Goal: Check status: Check status

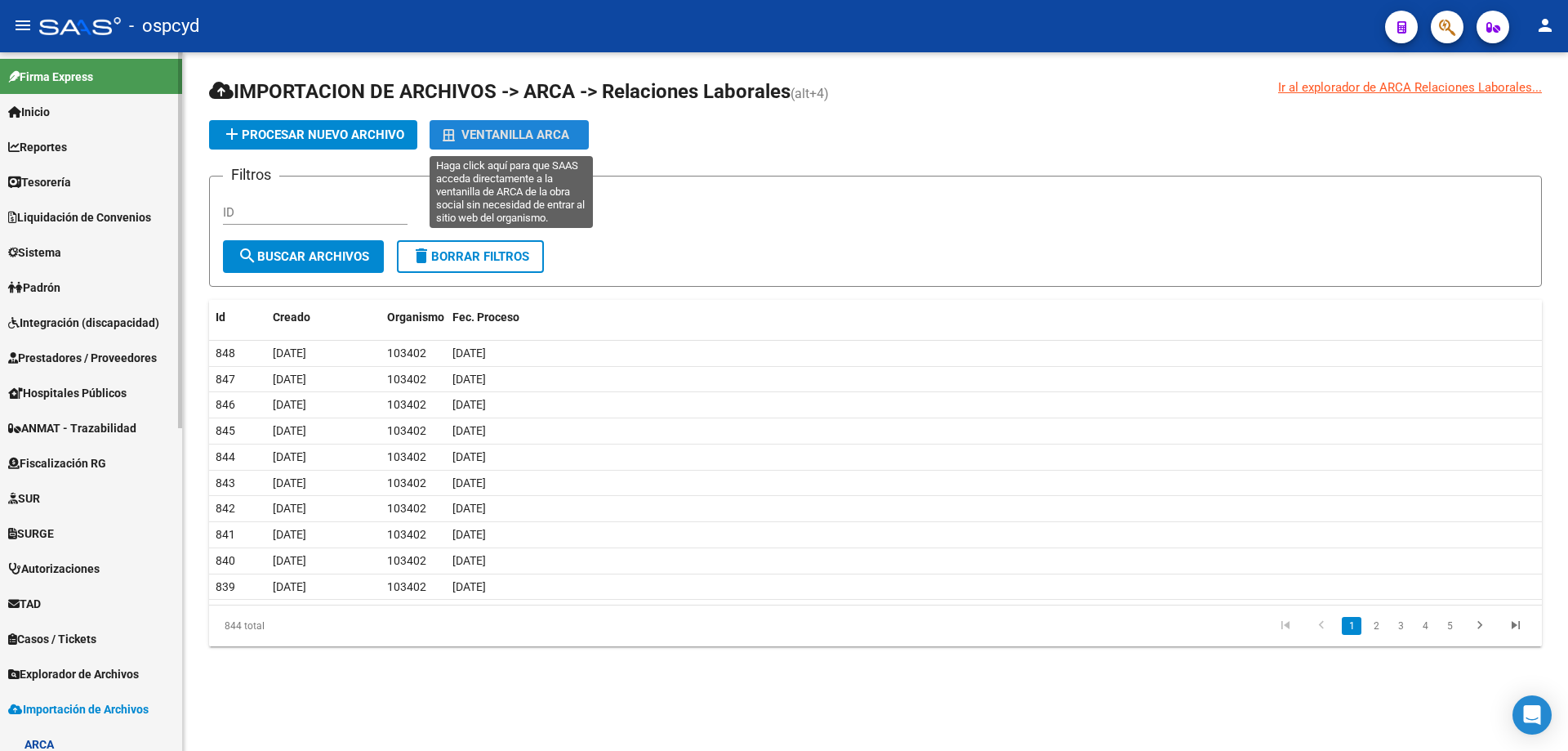
scroll to position [501, 0]
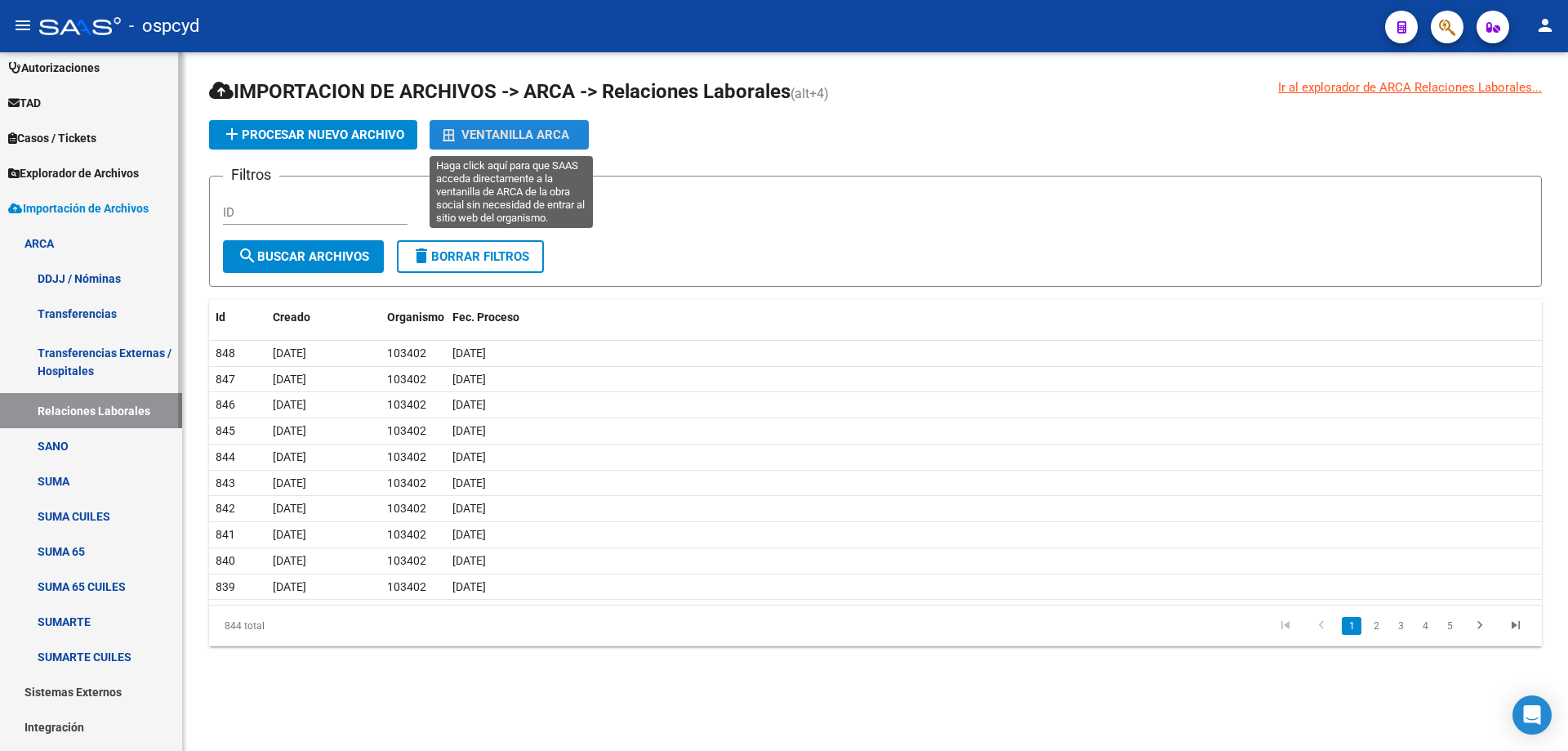
click at [68, 215] on span "Importación de Archivos" at bounding box center [78, 208] width 141 height 18
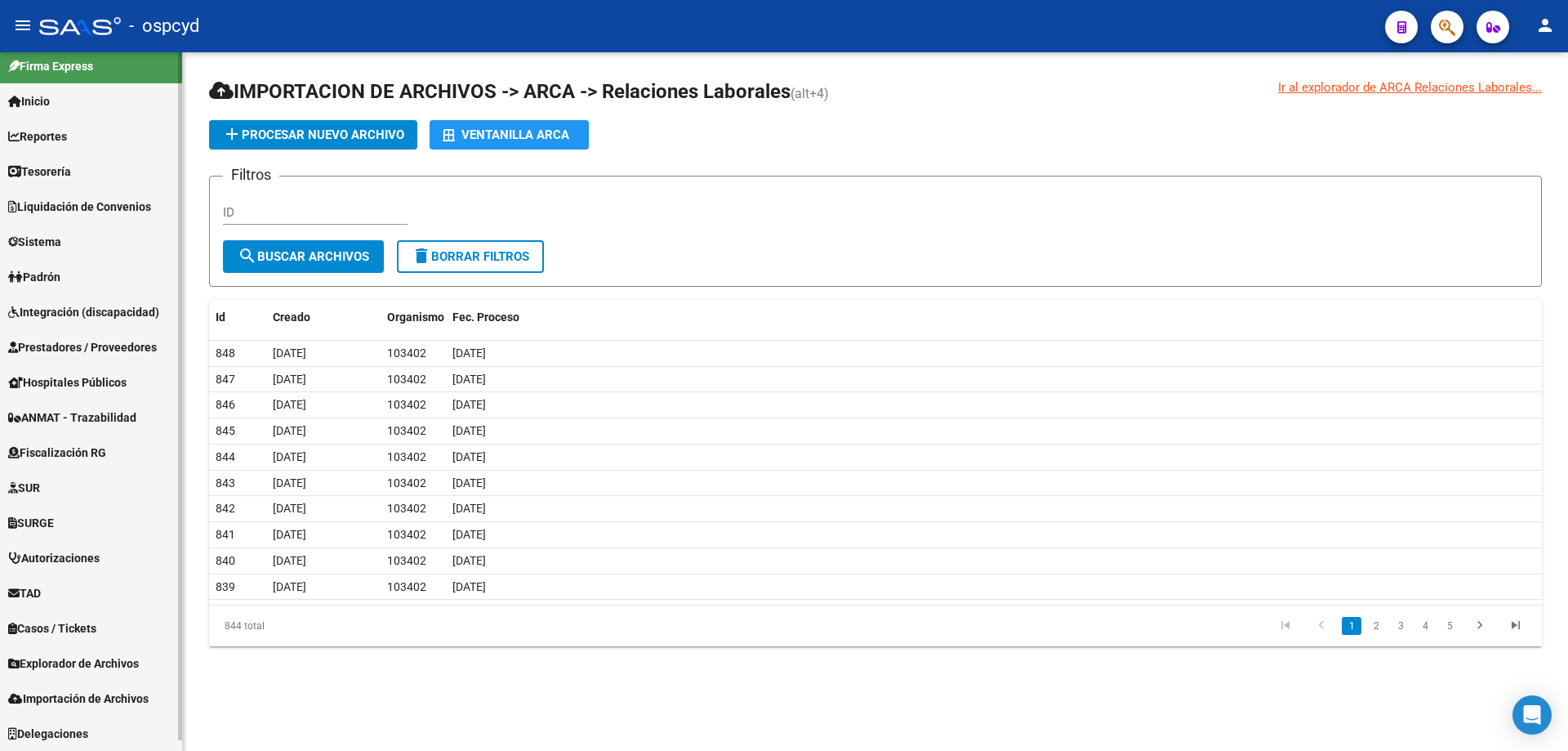
scroll to position [0, 0]
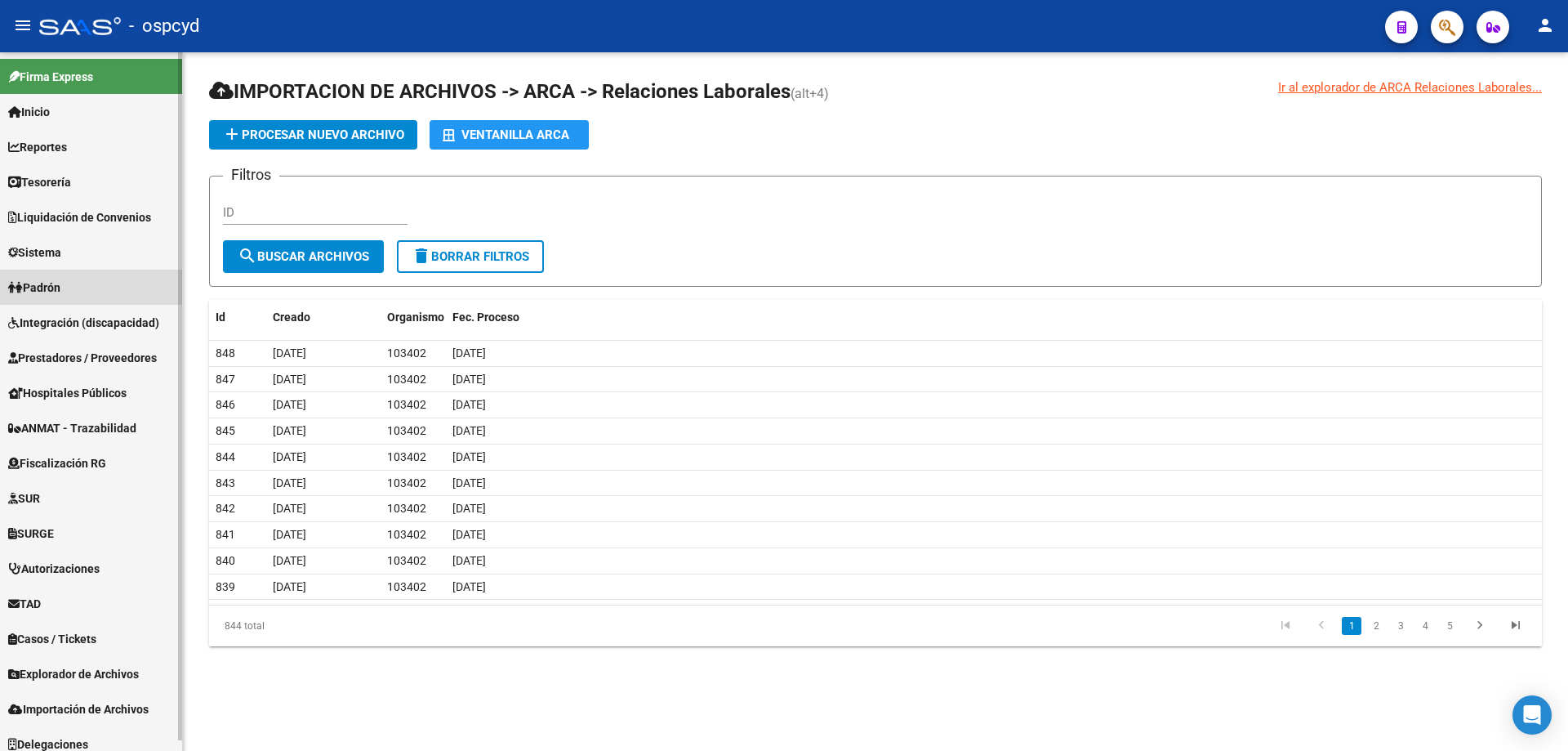
click at [68, 287] on link "Padrón" at bounding box center [91, 287] width 183 height 35
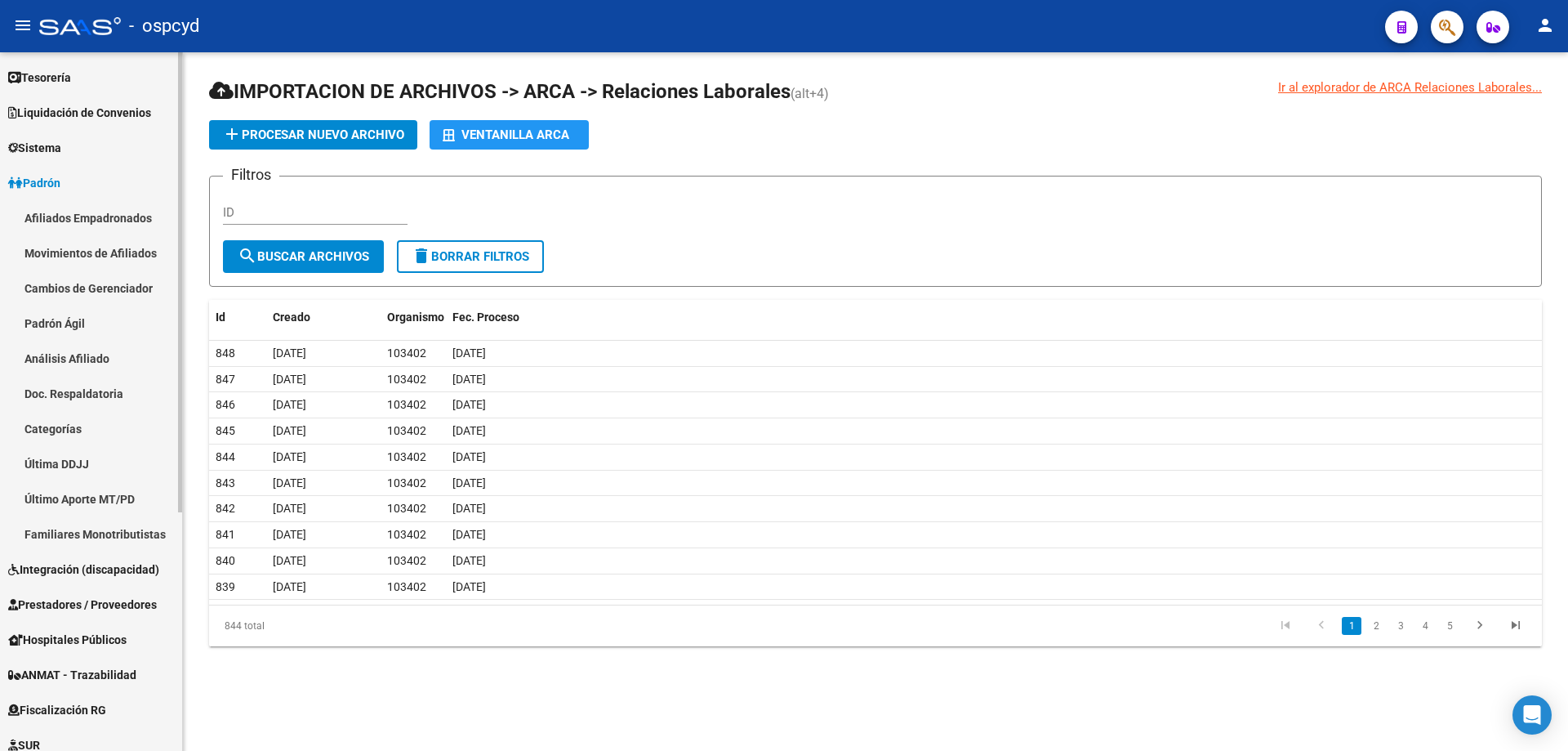
scroll to position [82, 0]
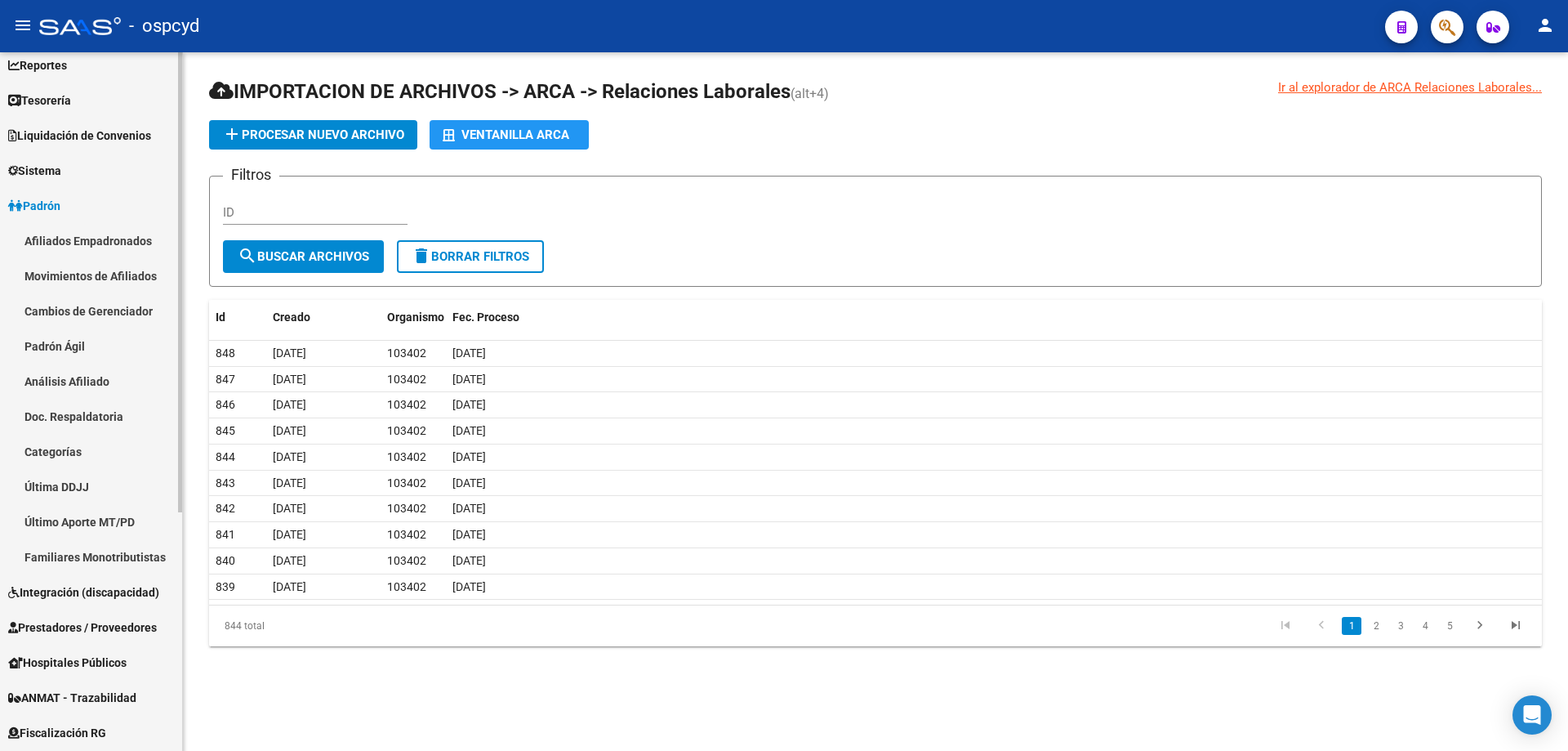
click at [86, 201] on link "Padrón" at bounding box center [91, 205] width 183 height 35
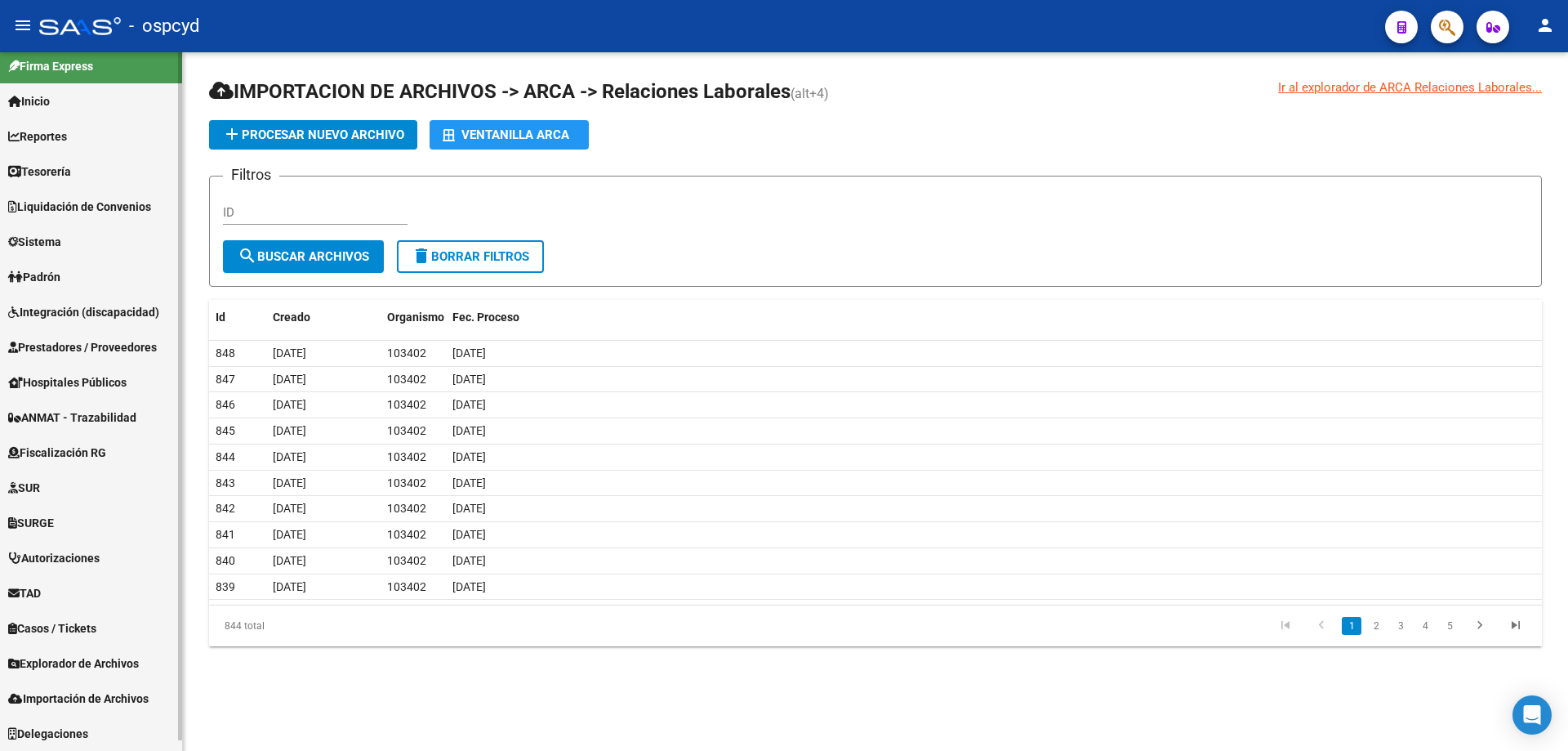
scroll to position [10, 0]
click at [122, 661] on span "Explorador de Archivos" at bounding box center [73, 663] width 131 height 18
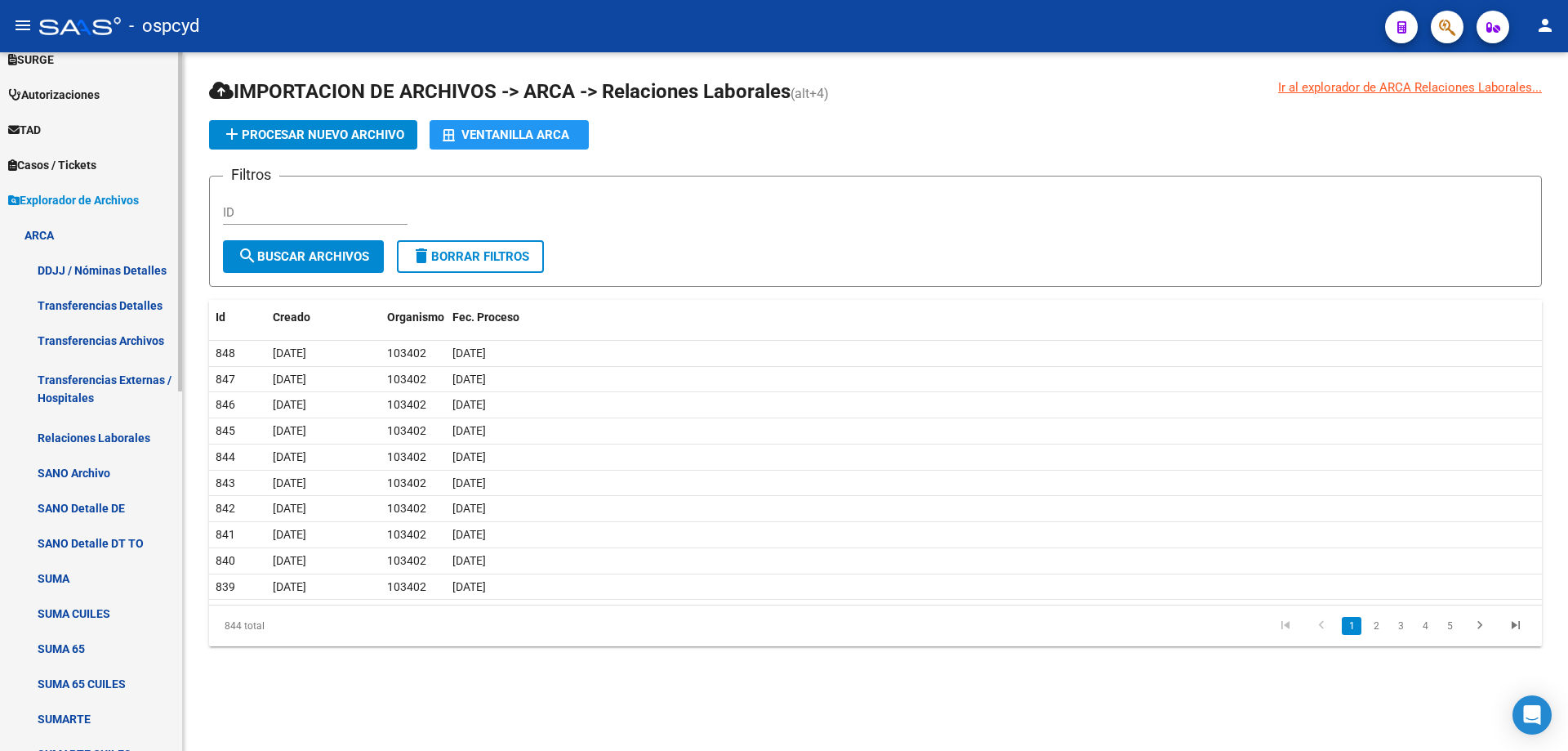
scroll to position [501, 0]
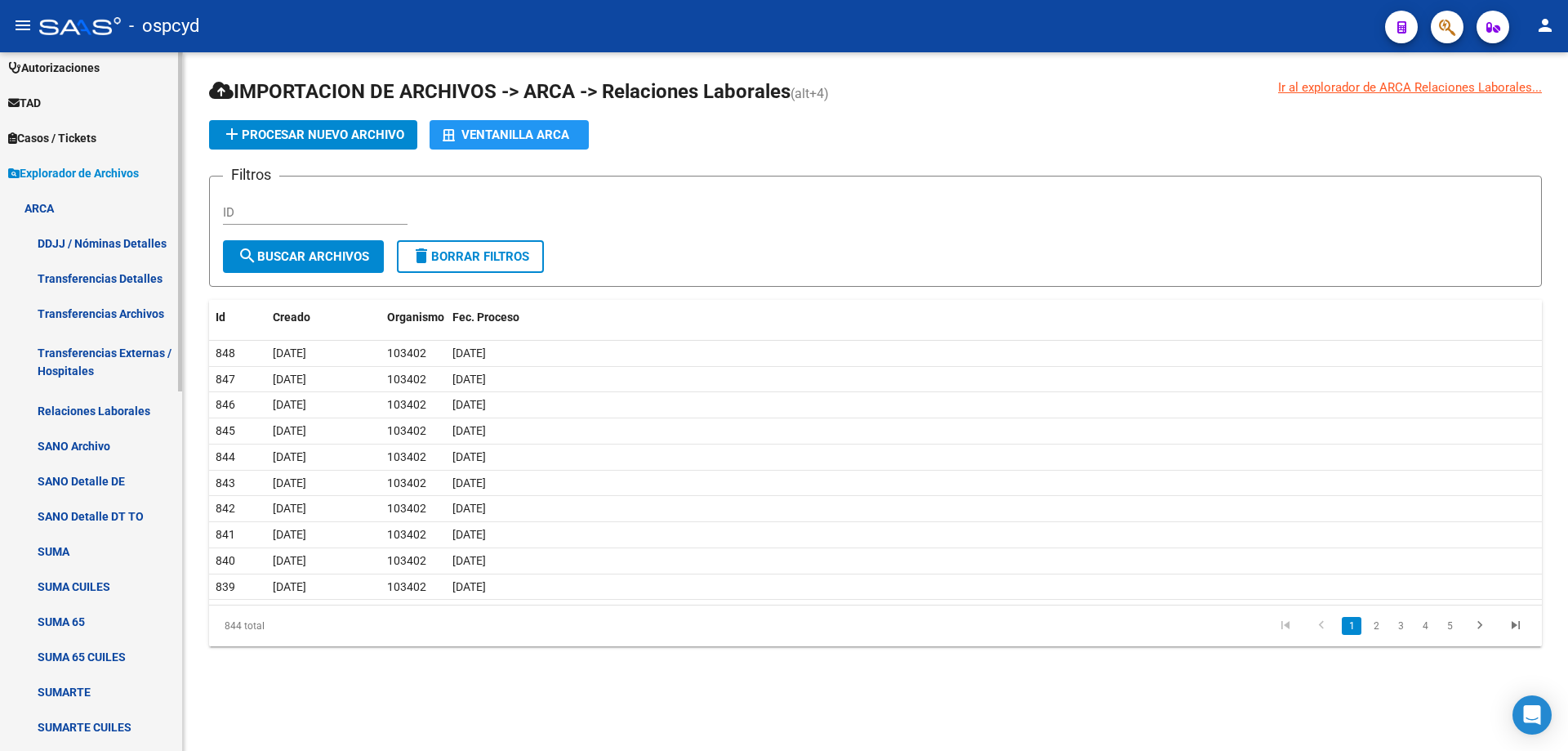
click at [59, 207] on link "ARCA" at bounding box center [91, 207] width 183 height 35
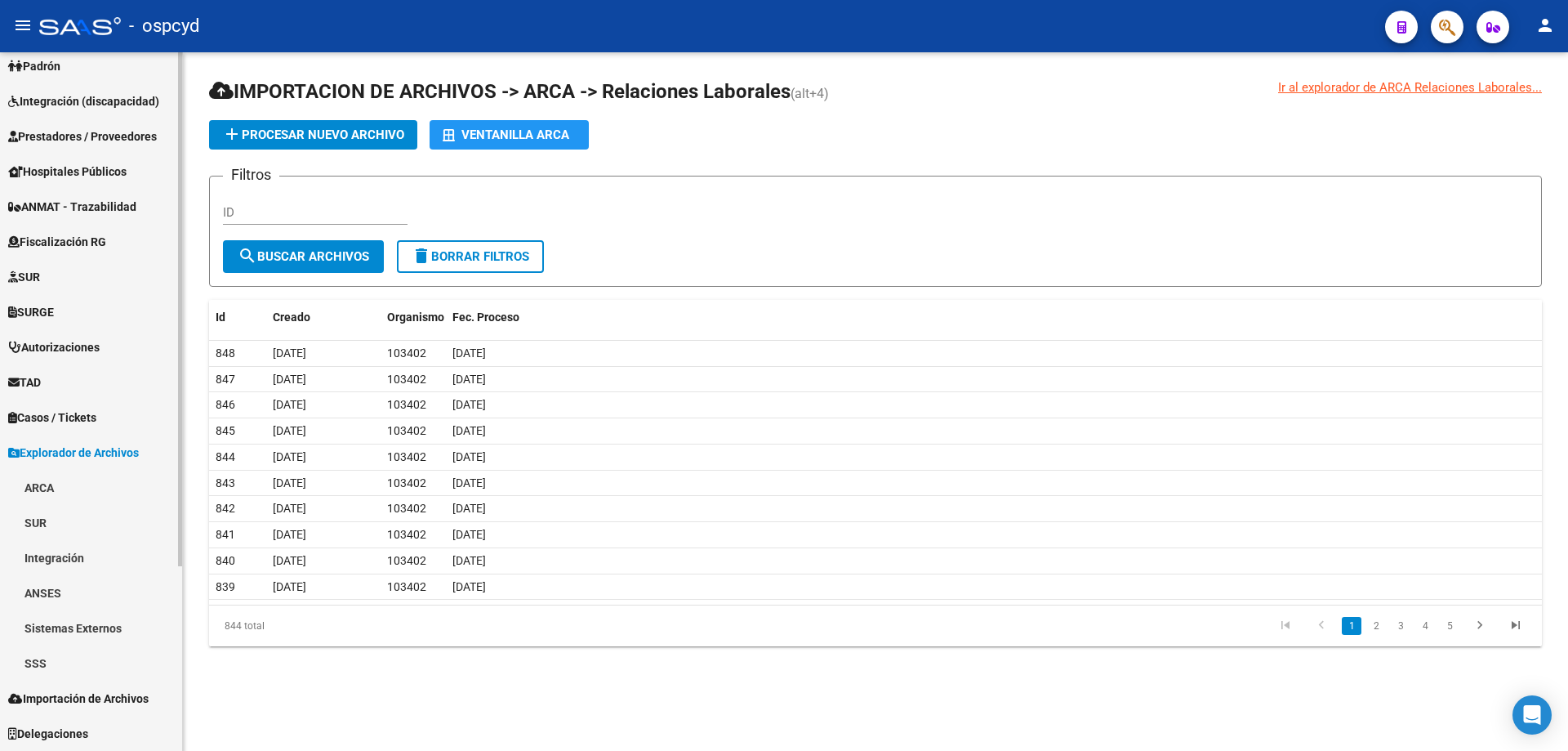
scroll to position [221, 0]
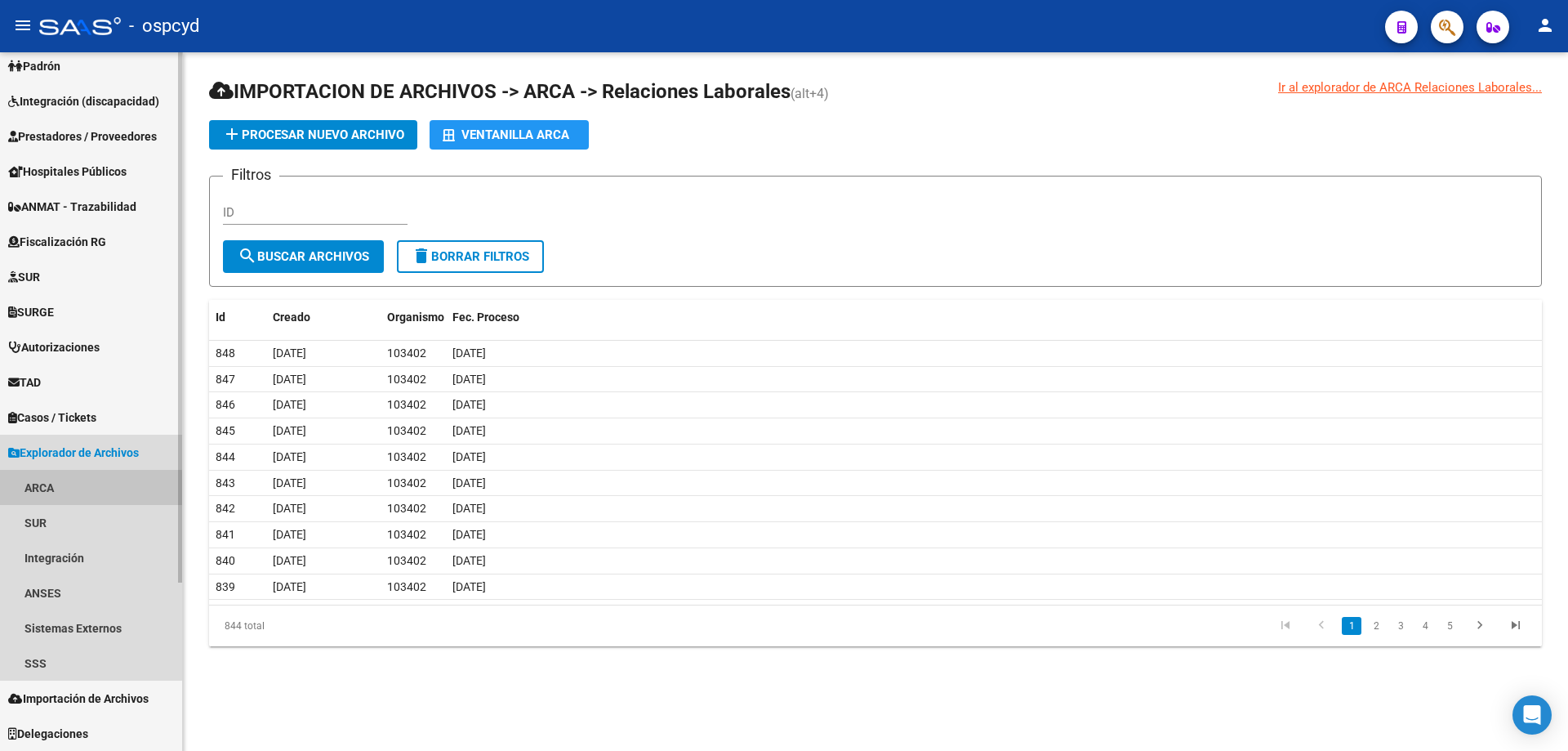
click at [75, 490] on link "ARCA" at bounding box center [91, 487] width 183 height 35
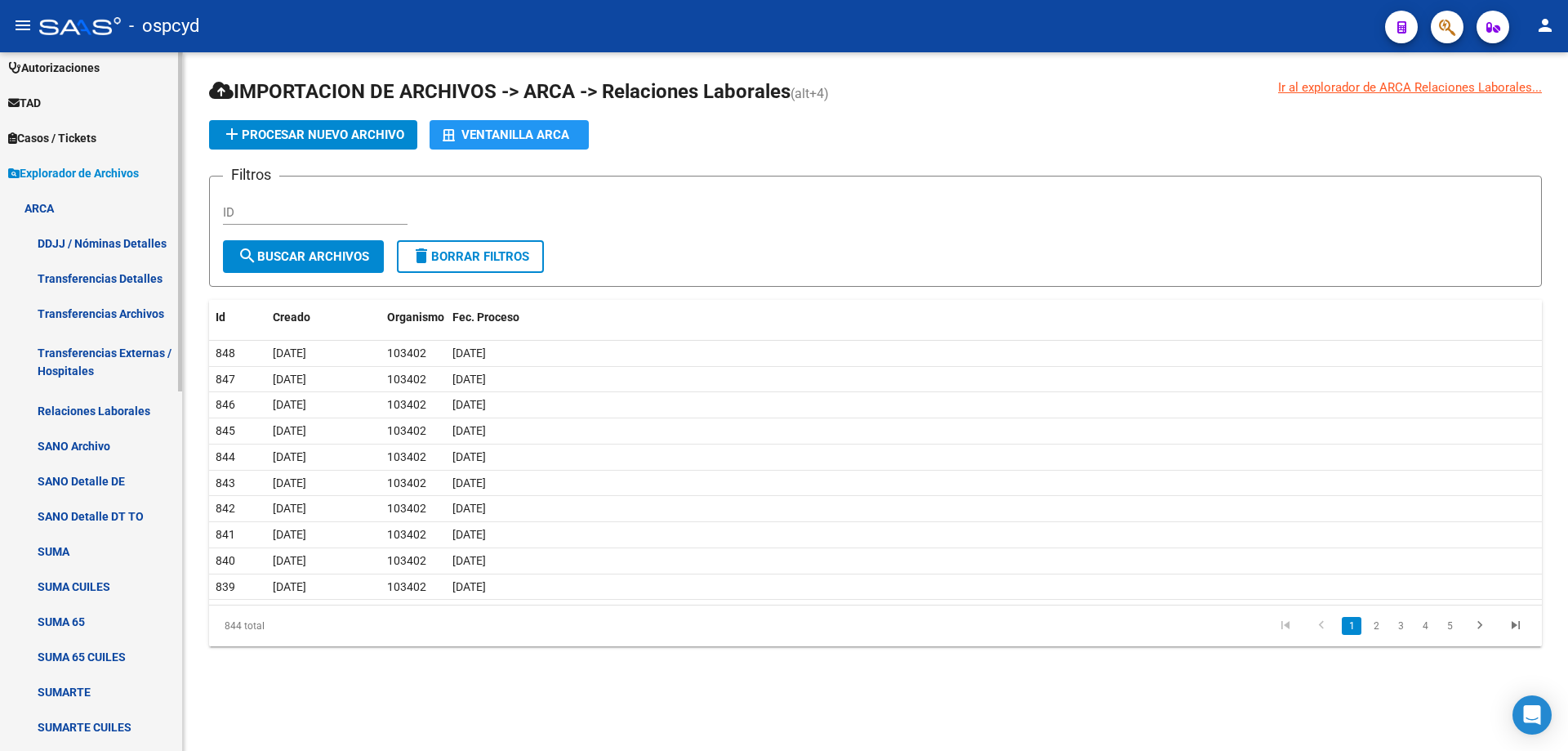
click at [99, 216] on link "ARCA" at bounding box center [91, 207] width 183 height 35
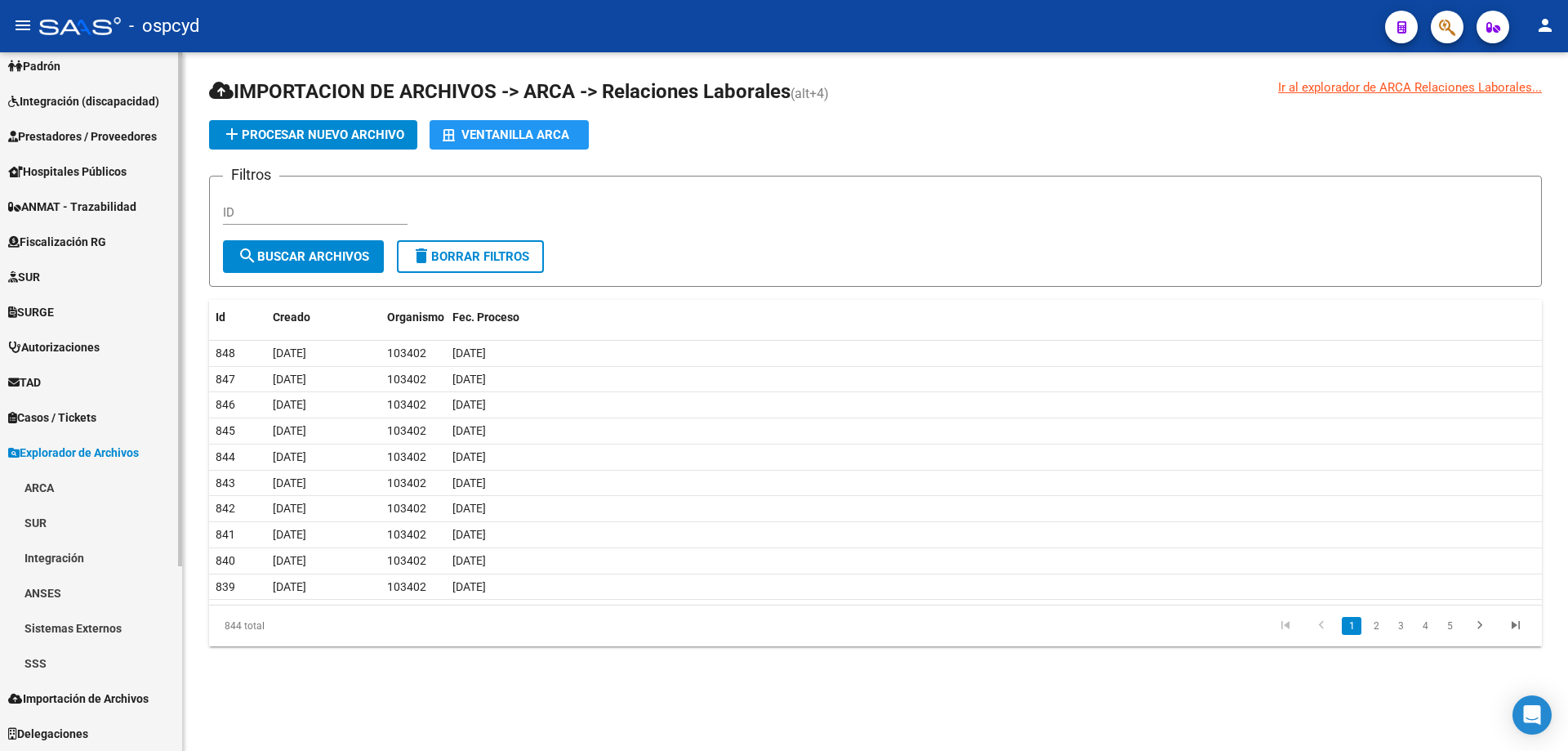
scroll to position [221, 0]
click at [69, 661] on link "SSS" at bounding box center [91, 662] width 183 height 35
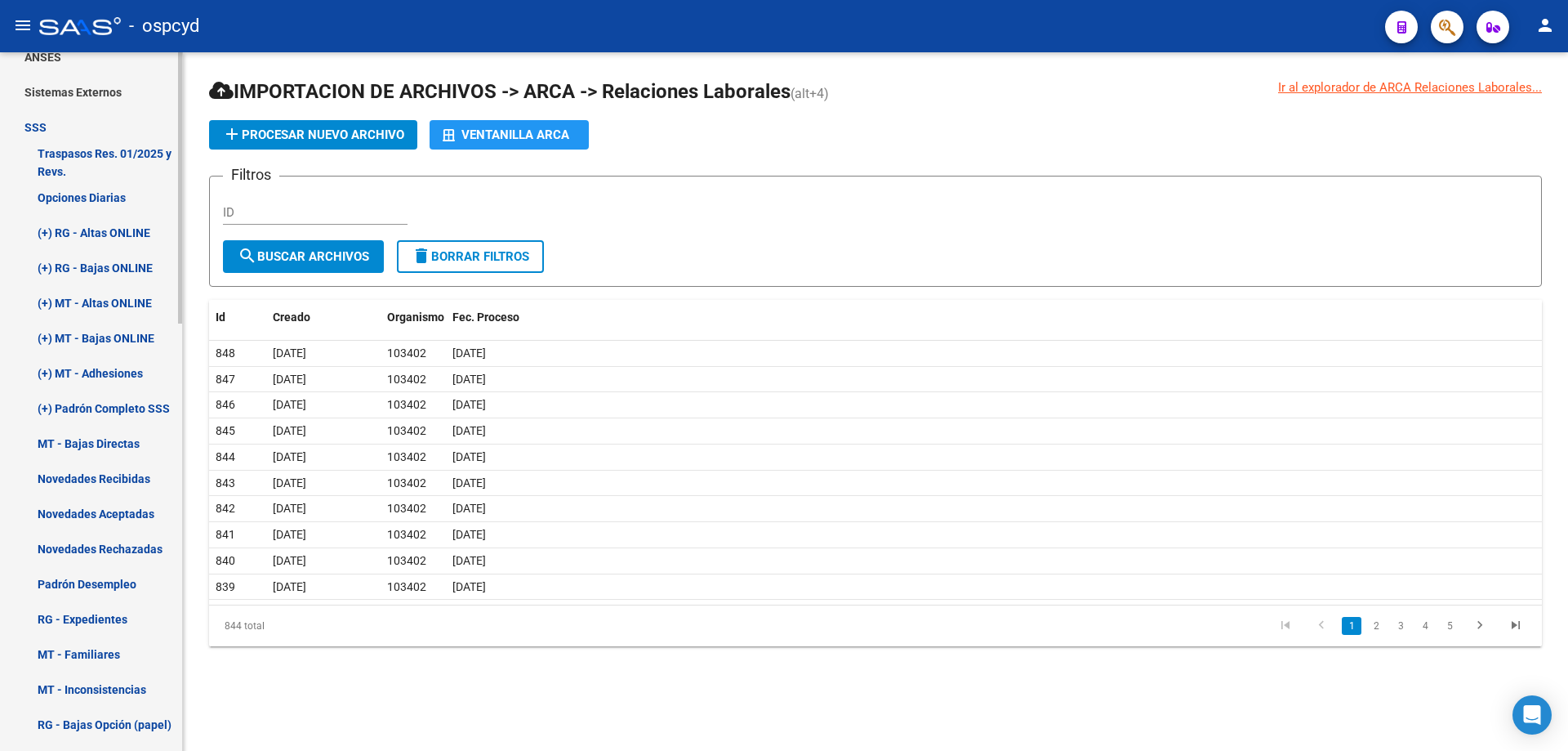
scroll to position [794, 0]
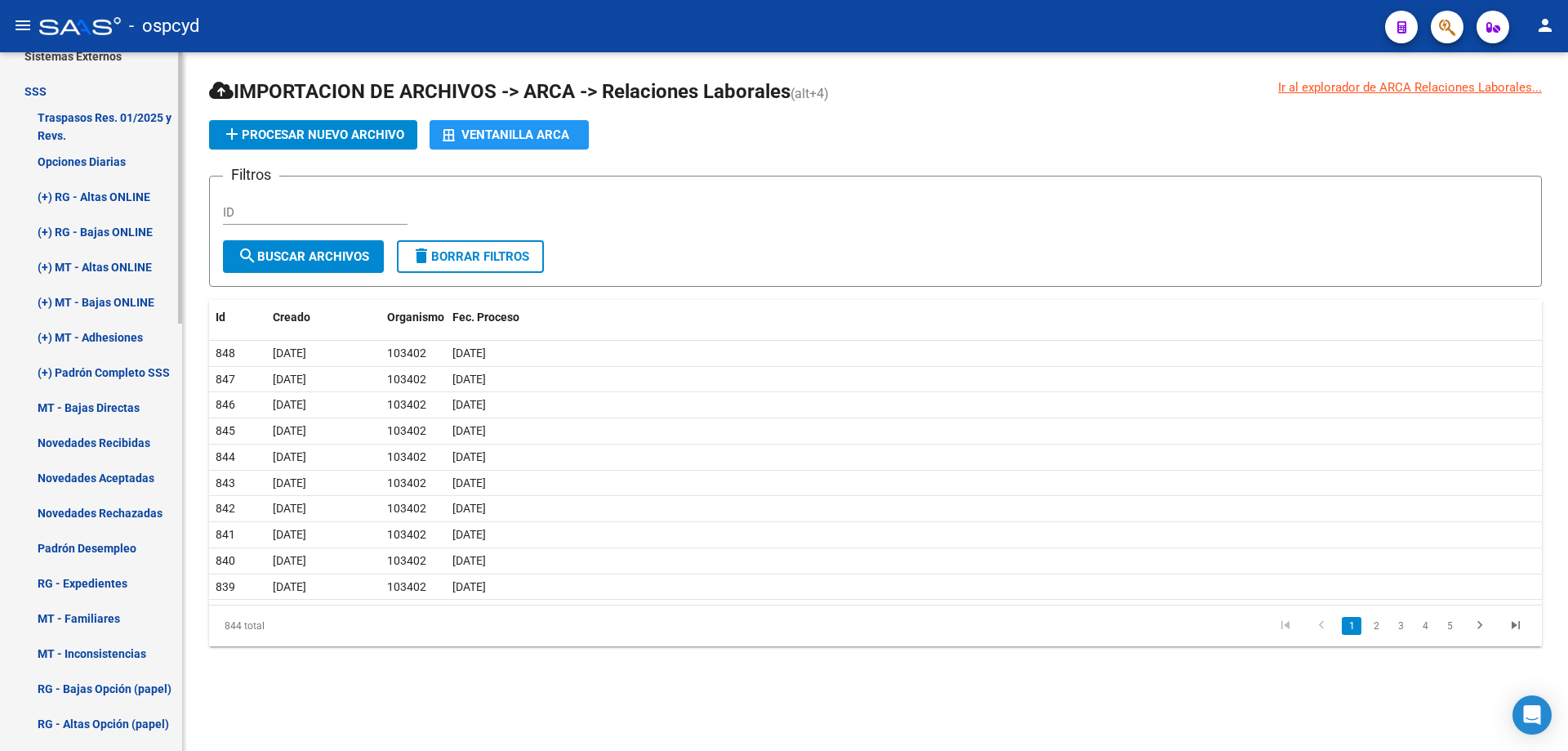
click at [79, 370] on link "(+) Padrón Completo SSS" at bounding box center [91, 372] width 183 height 35
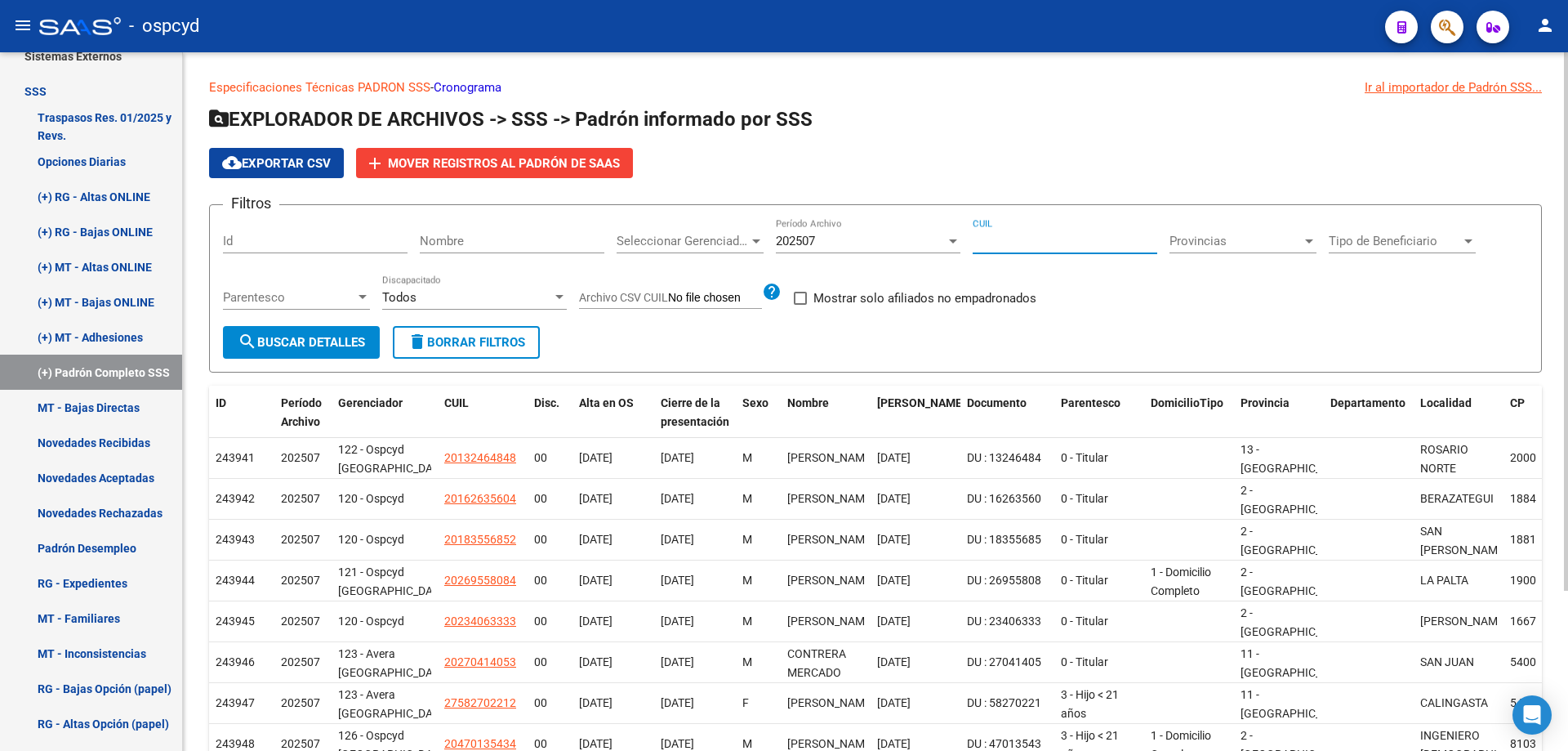
click at [1031, 241] on input "CUIL" at bounding box center [1065, 241] width 184 height 15
paste input "24-58838656-9"
type input "24-58838656-9"
click at [273, 352] on button "search Buscar Detalles" at bounding box center [301, 342] width 157 height 32
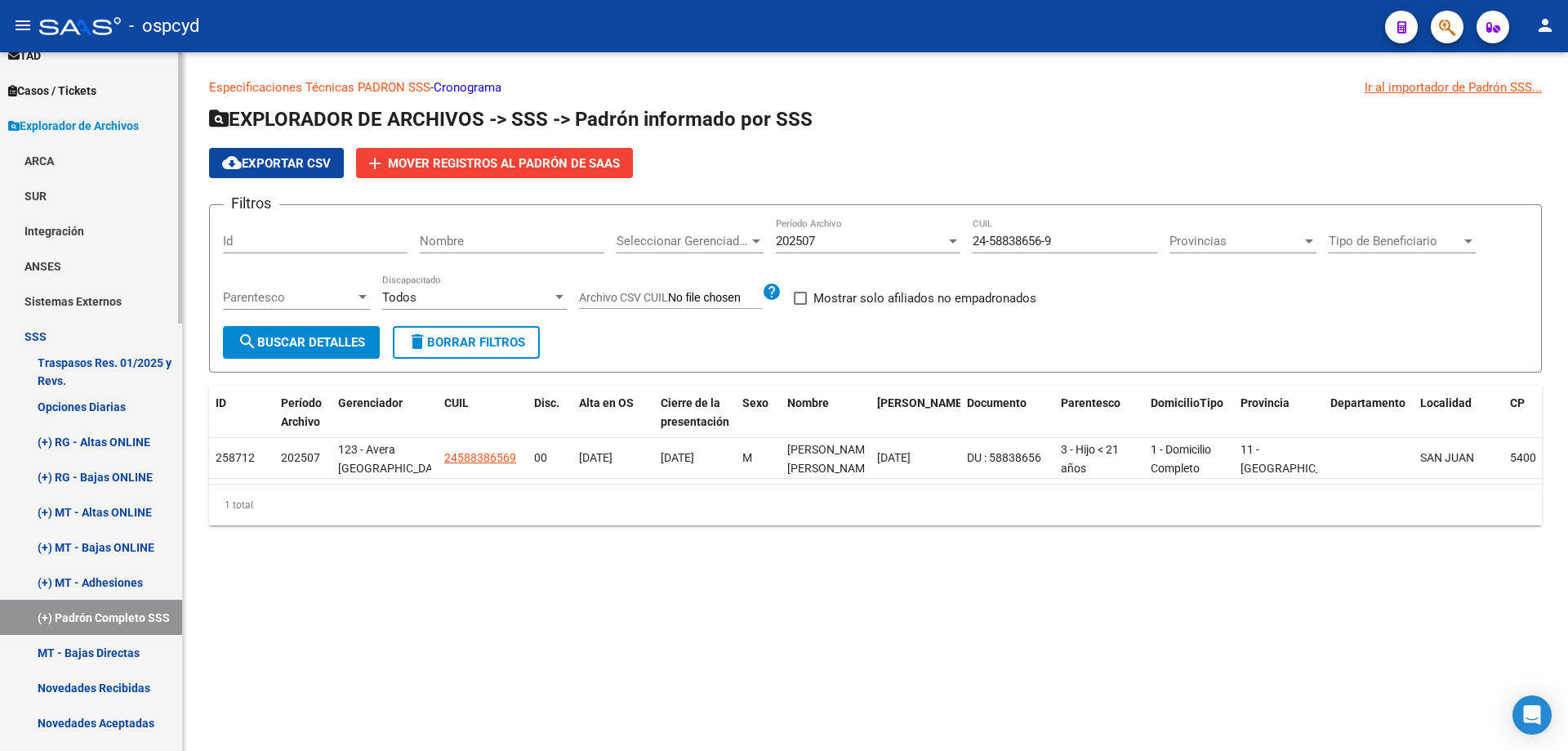
click at [62, 336] on link "SSS" at bounding box center [91, 335] width 183 height 35
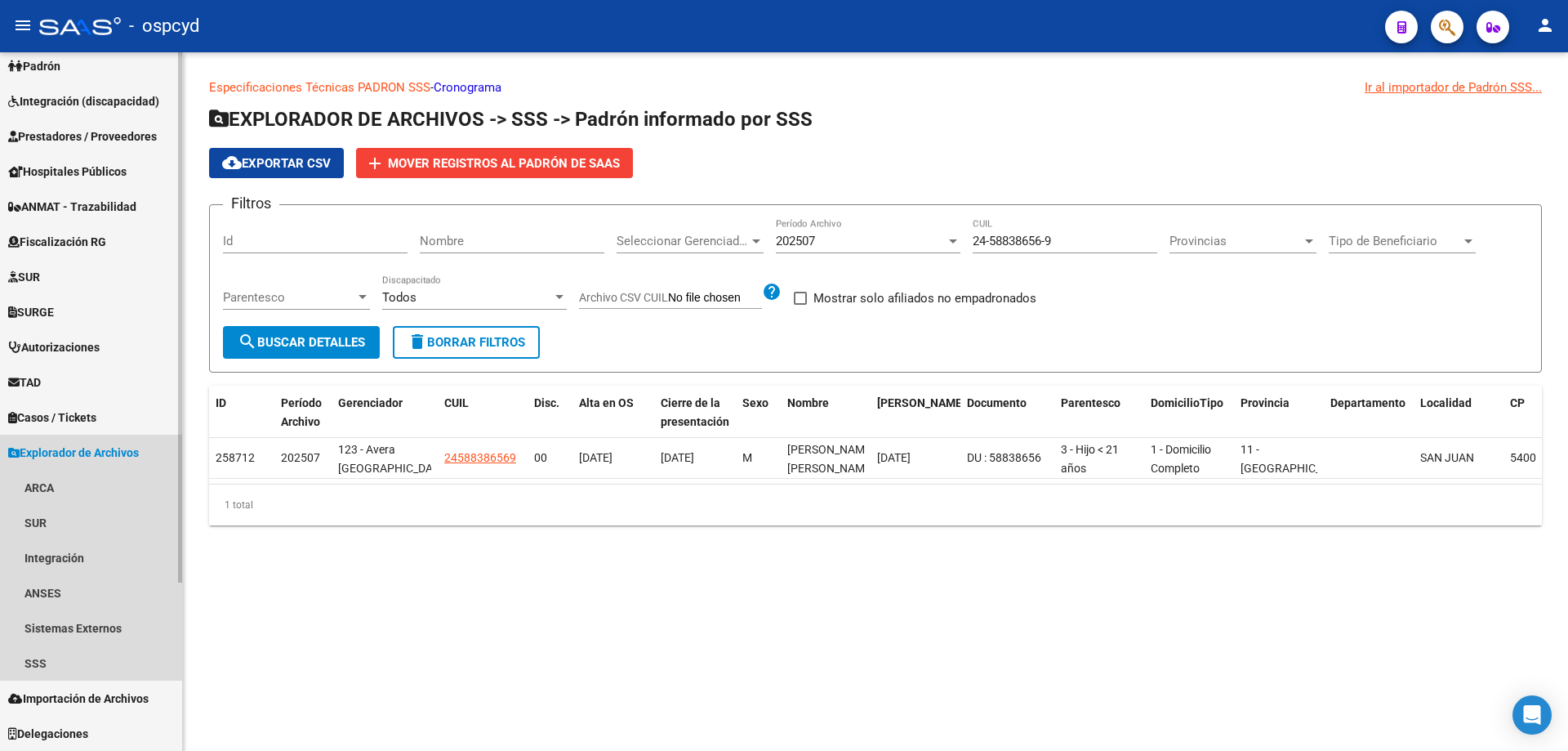
click at [67, 442] on link "Explorador de Archivos" at bounding box center [91, 451] width 183 height 35
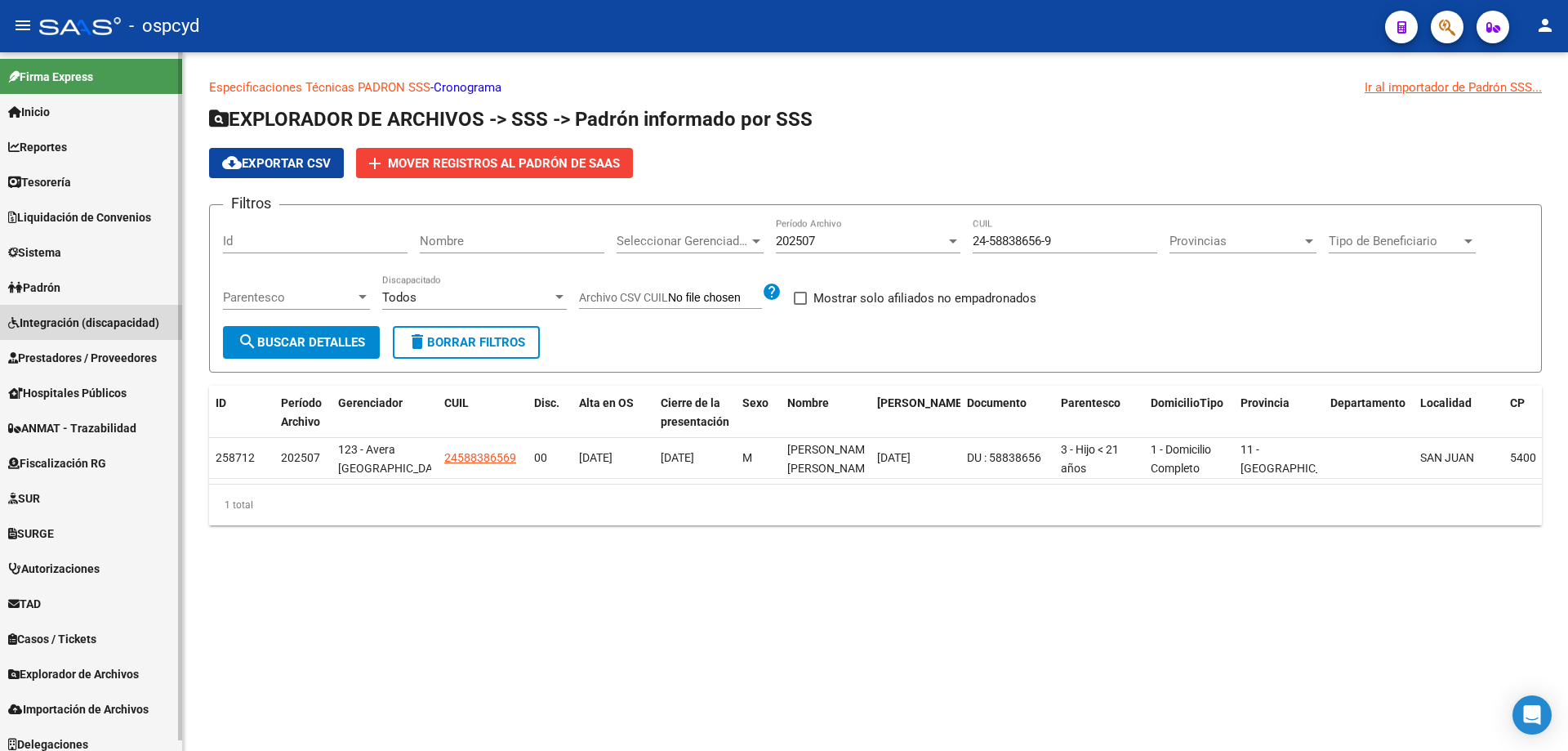
click at [112, 326] on span "Integración (discapacidad)" at bounding box center [84, 323] width 151 height 18
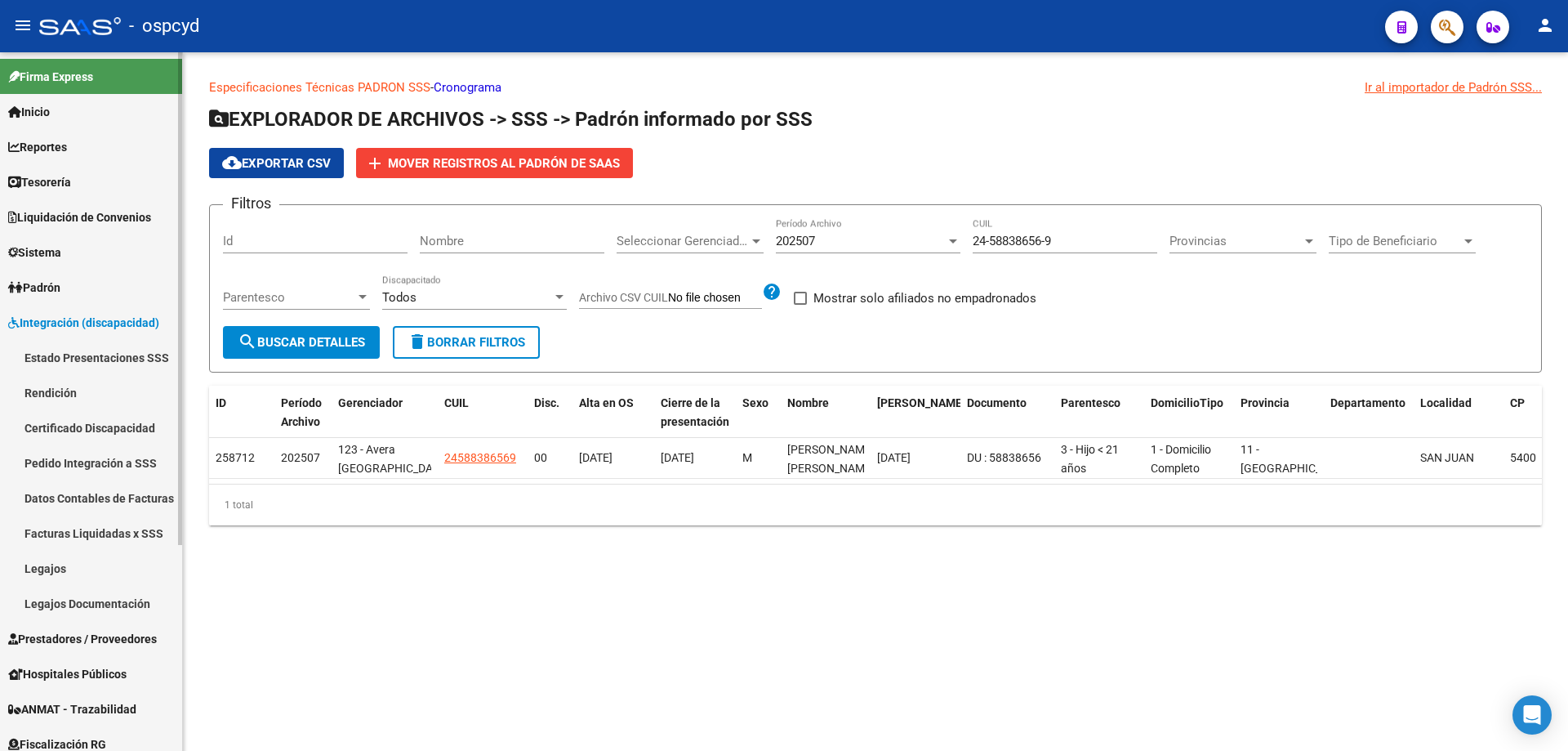
click at [103, 354] on link "Estado Presentaciones SSS" at bounding box center [91, 357] width 183 height 35
